Goal: Contribute content: Add original content to the website for others to see

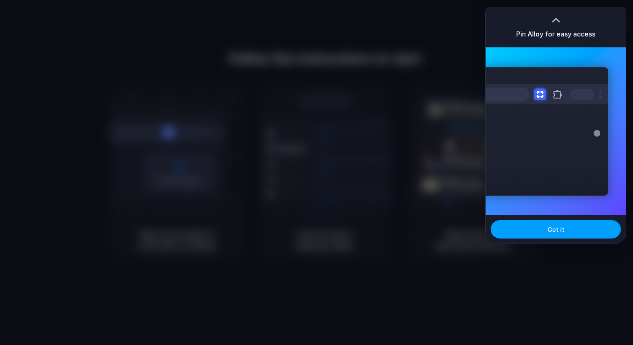
click at [564, 222] on button "Got it" at bounding box center [556, 229] width 130 height 18
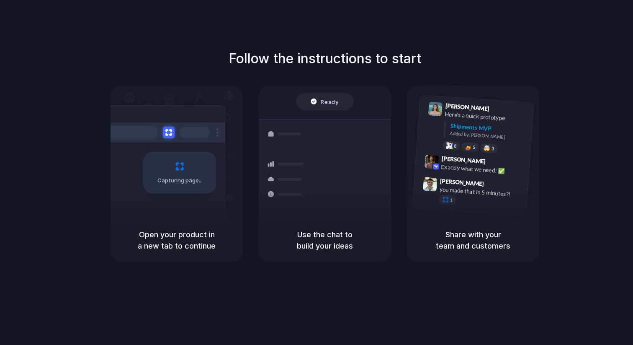
click at [589, 18] on div "Follow the instructions to start Capturing page Open your product in a new tab …" at bounding box center [325, 180] width 650 height 361
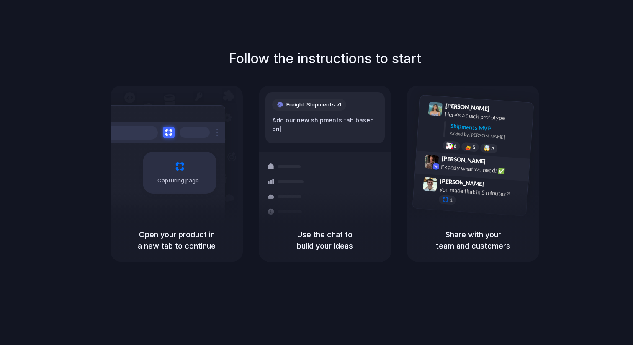
click at [439, 153] on div "Max Meyer 9:42 AM Exactly what we need! ✅" at bounding box center [472, 166] width 115 height 31
click at [551, 60] on div "Follow the instructions to start Capturing page Open your product in a new tab …" at bounding box center [324, 155] width 633 height 213
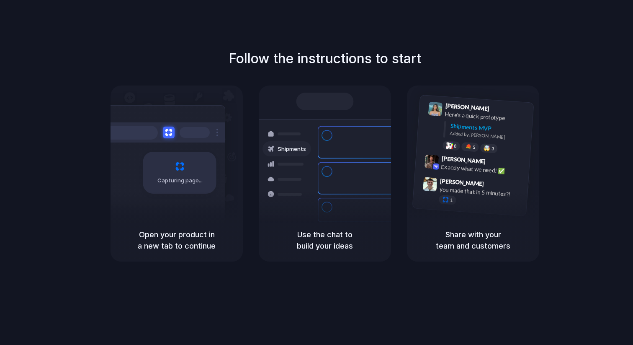
click at [147, 161] on div "Capturing page" at bounding box center [179, 173] width 73 height 42
click at [182, 122] on div at bounding box center [162, 132] width 126 height 20
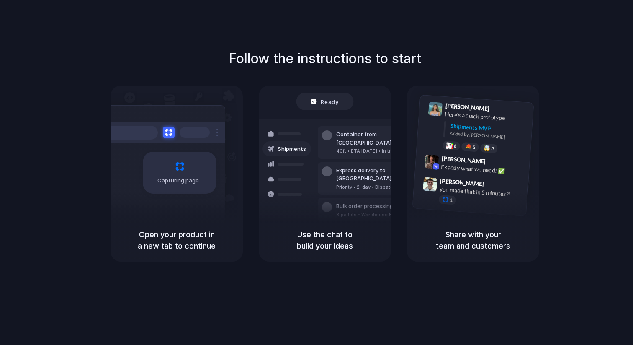
click at [413, 54] on h1 "Follow the instructions to start" at bounding box center [325, 59] width 193 height 20
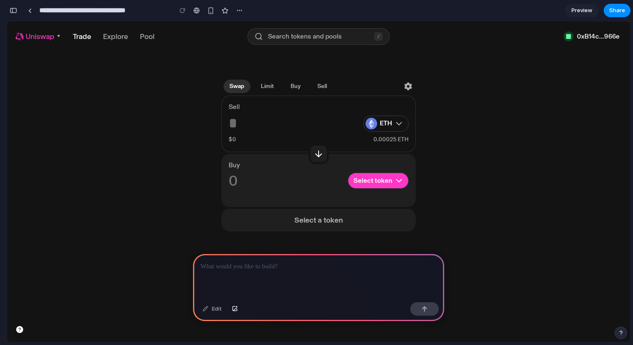
click at [345, 265] on p at bounding box center [319, 266] width 236 height 10
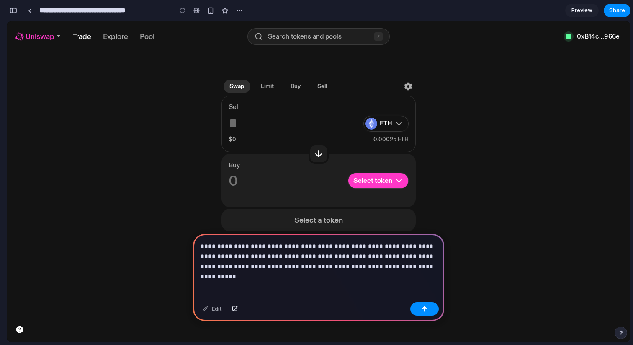
click at [216, 255] on p "**********" at bounding box center [319, 256] width 236 height 30
click at [423, 311] on div "button" at bounding box center [425, 309] width 6 height 6
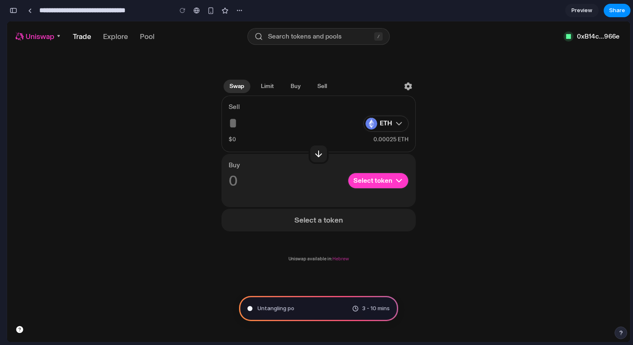
type input "**********"
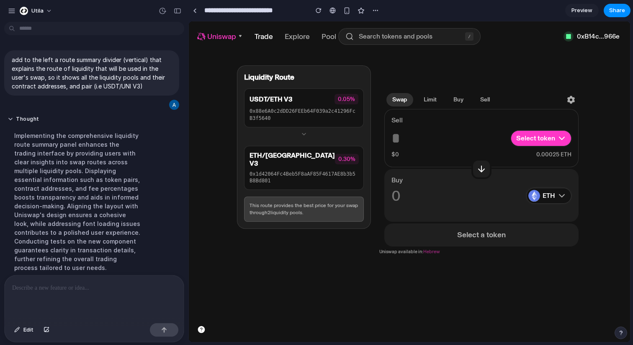
scroll to position [100, 0]
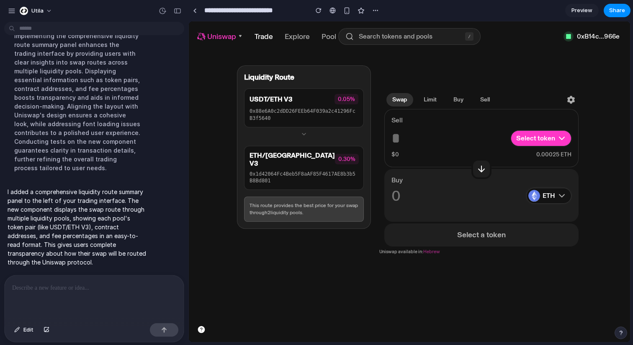
click at [303, 135] on icon at bounding box center [304, 134] width 7 height 7
click at [311, 206] on div "This route provides the best price for your swap through 2 liquidity pool s ." at bounding box center [304, 209] width 109 height 14
click at [311, 170] on div "0x1d42064Fc4Beb5F8aAF85F4617AE8b3b5B8Bd801" at bounding box center [304, 177] width 109 height 14
click at [311, 100] on div "USDT/ETH V3 0.05%" at bounding box center [304, 99] width 109 height 10
click at [339, 208] on div "This route provides the best price for your swap through 2 liquidity pool s ." at bounding box center [304, 209] width 109 height 14
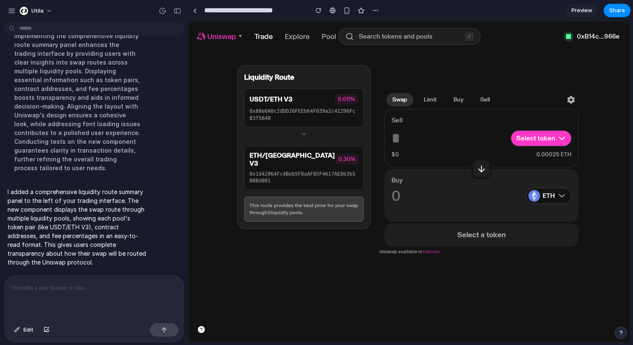
click at [536, 135] on span "Select token" at bounding box center [535, 138] width 39 height 8
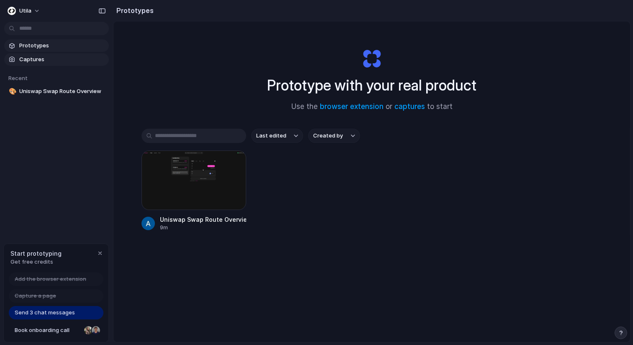
click at [49, 62] on span "Captures" at bounding box center [62, 59] width 86 height 8
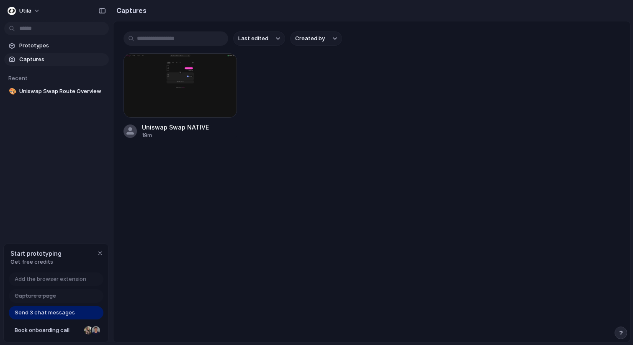
click at [424, 272] on main "Last edited Created by Uniswap Swap NATIVE 19m" at bounding box center [372, 181] width 518 height 321
click at [34, 6] on button "Utila" at bounding box center [24, 10] width 40 height 13
click at [66, 59] on span "Captures" at bounding box center [62, 59] width 86 height 8
click at [624, 334] on button "button" at bounding box center [621, 332] width 13 height 13
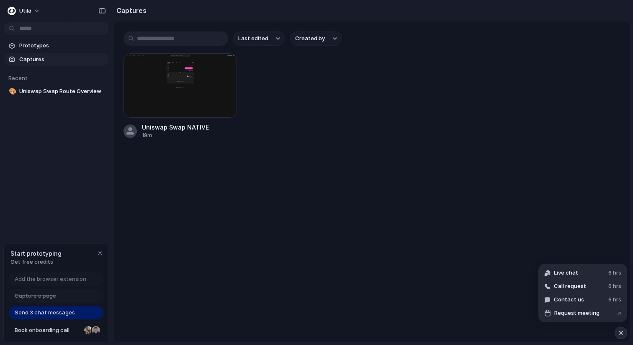
click at [457, 224] on main "Last edited Created by Uniswap Swap NATIVE 19m" at bounding box center [372, 181] width 518 height 321
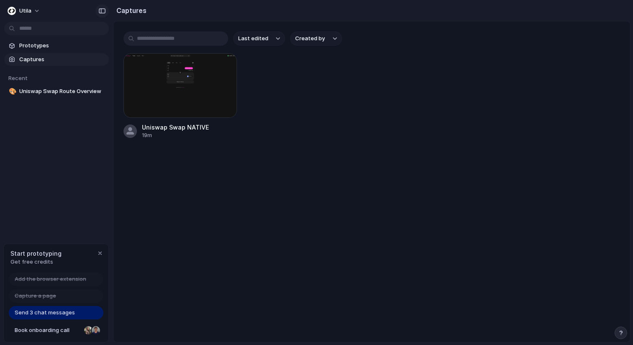
click at [106, 10] on button "button" at bounding box center [101, 10] width 13 height 13
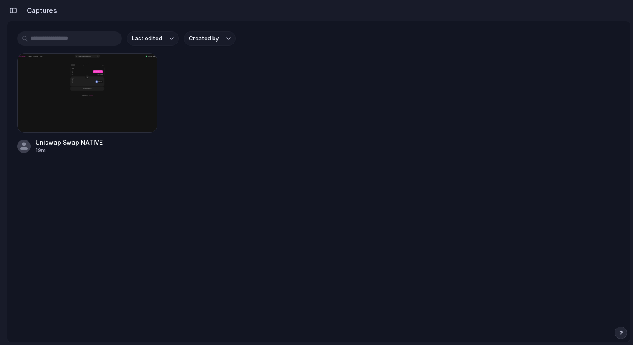
click at [16, 10] on div "button" at bounding box center [14, 11] width 8 height 6
